Goal: Navigation & Orientation: Find specific page/section

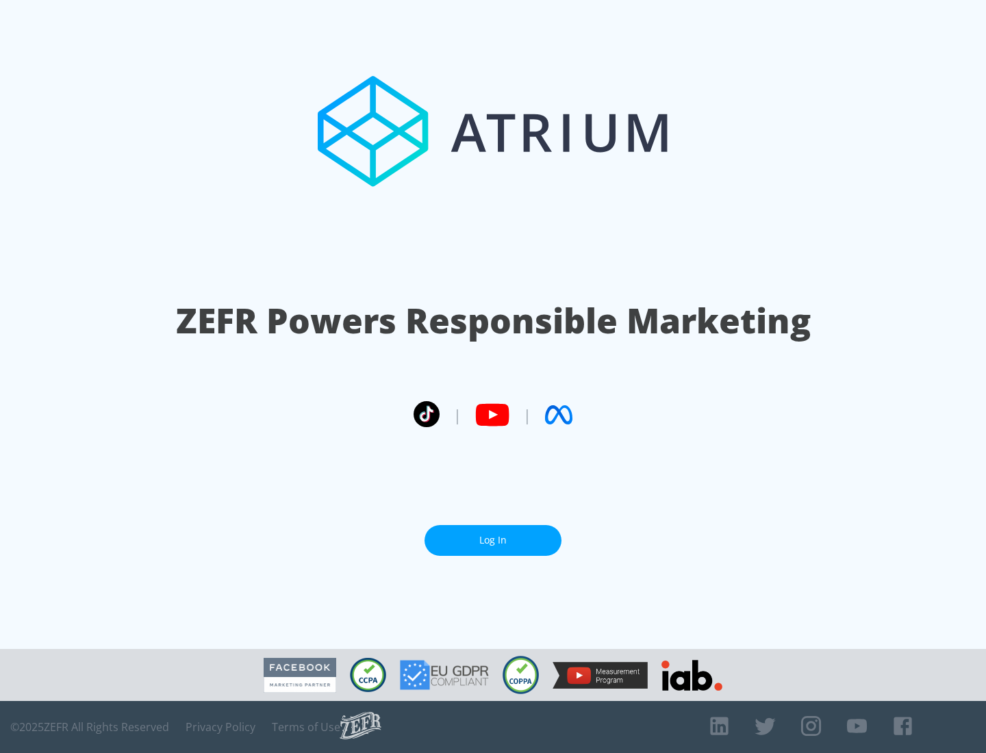
click at [493, 540] on link "Log In" at bounding box center [492, 540] width 137 height 31
